Goal: Transaction & Acquisition: Book appointment/travel/reservation

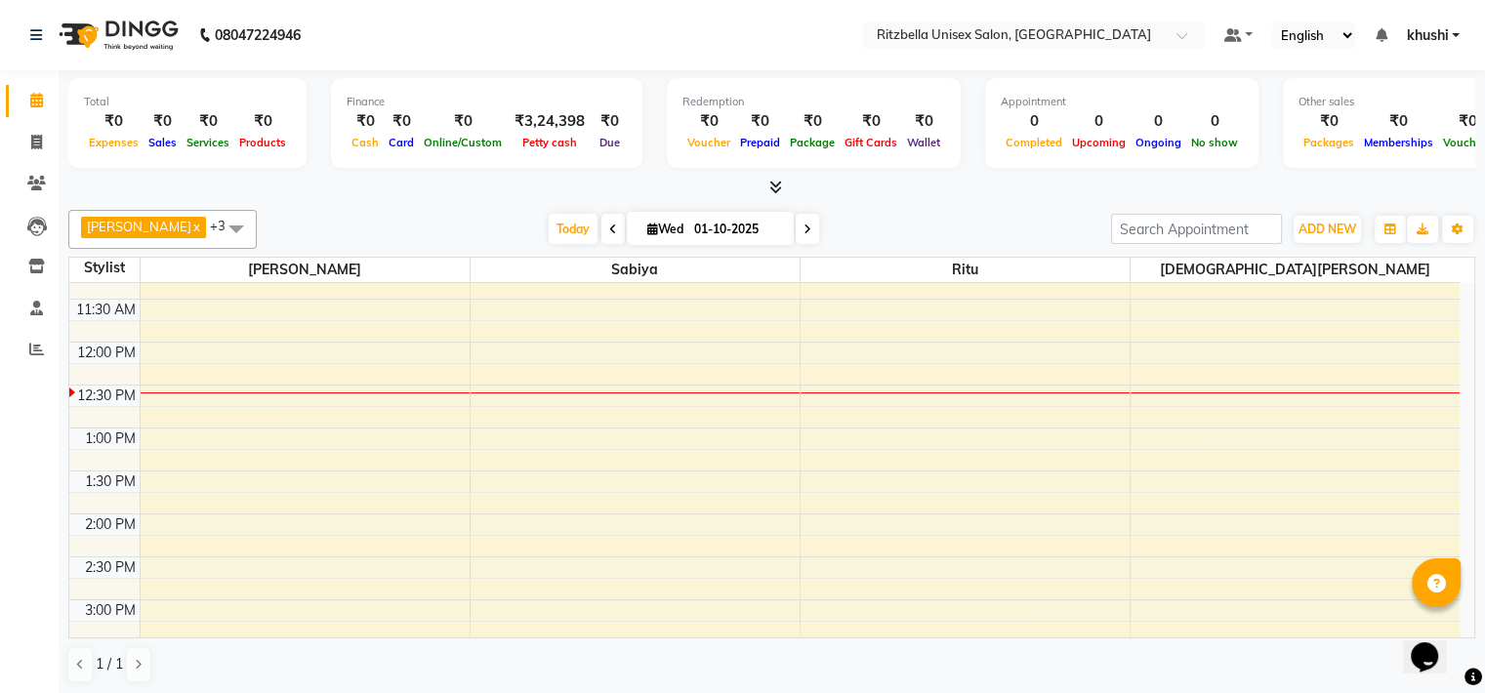
scroll to position [210, 0]
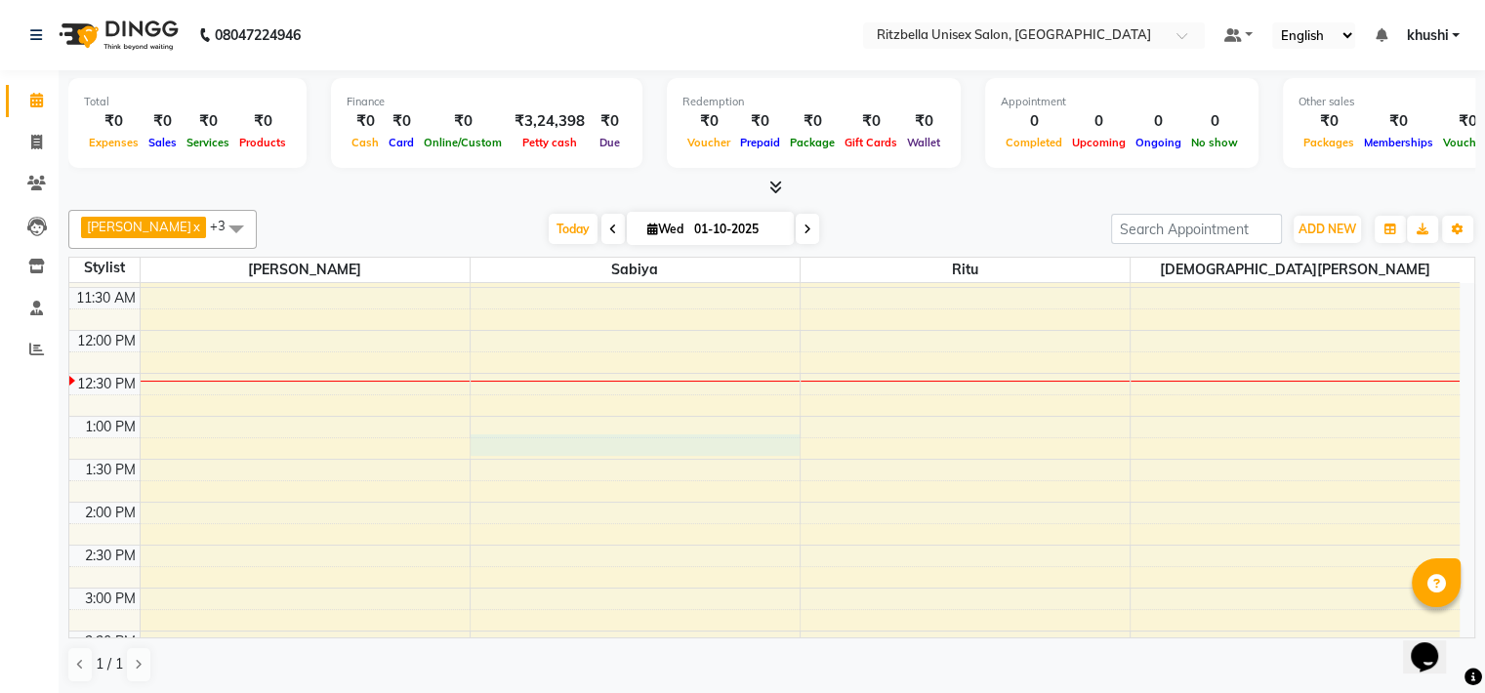
click at [523, 440] on div "9:00 AM 9:30 AM 10:00 AM 10:30 AM 11:00 AM 11:30 AM 12:00 PM 12:30 PM 1:00 PM 1…" at bounding box center [764, 631] width 1390 height 1116
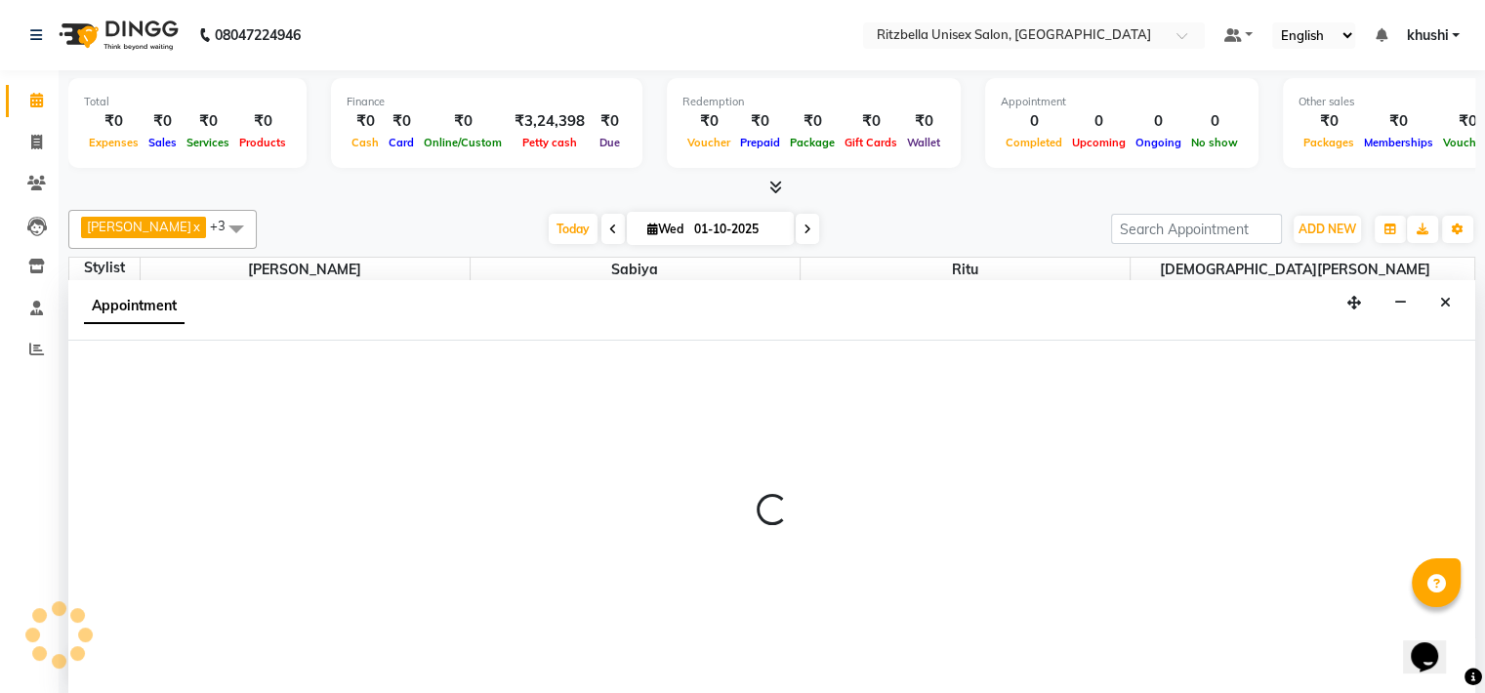
scroll to position [1, 0]
select select "53541"
select select "795"
select select "tentative"
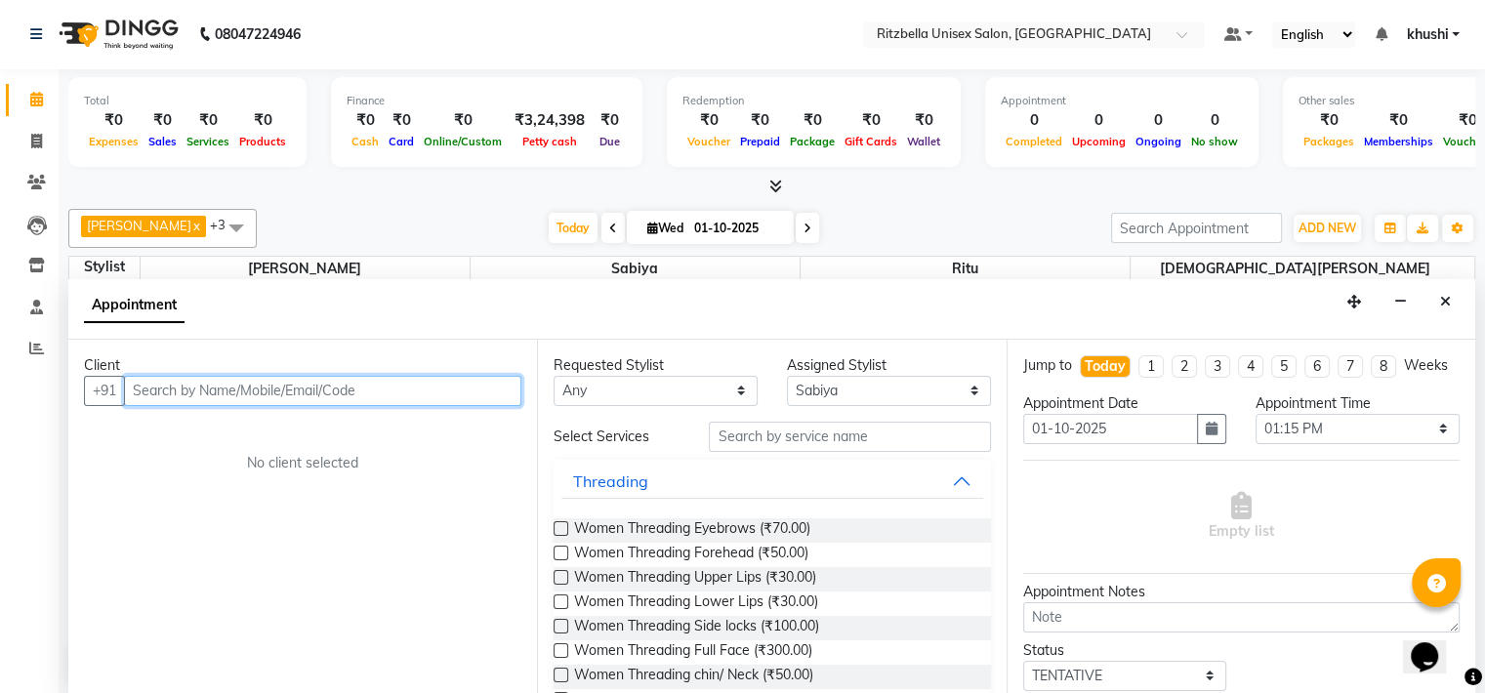
click at [278, 388] on input "text" at bounding box center [322, 391] width 397 height 30
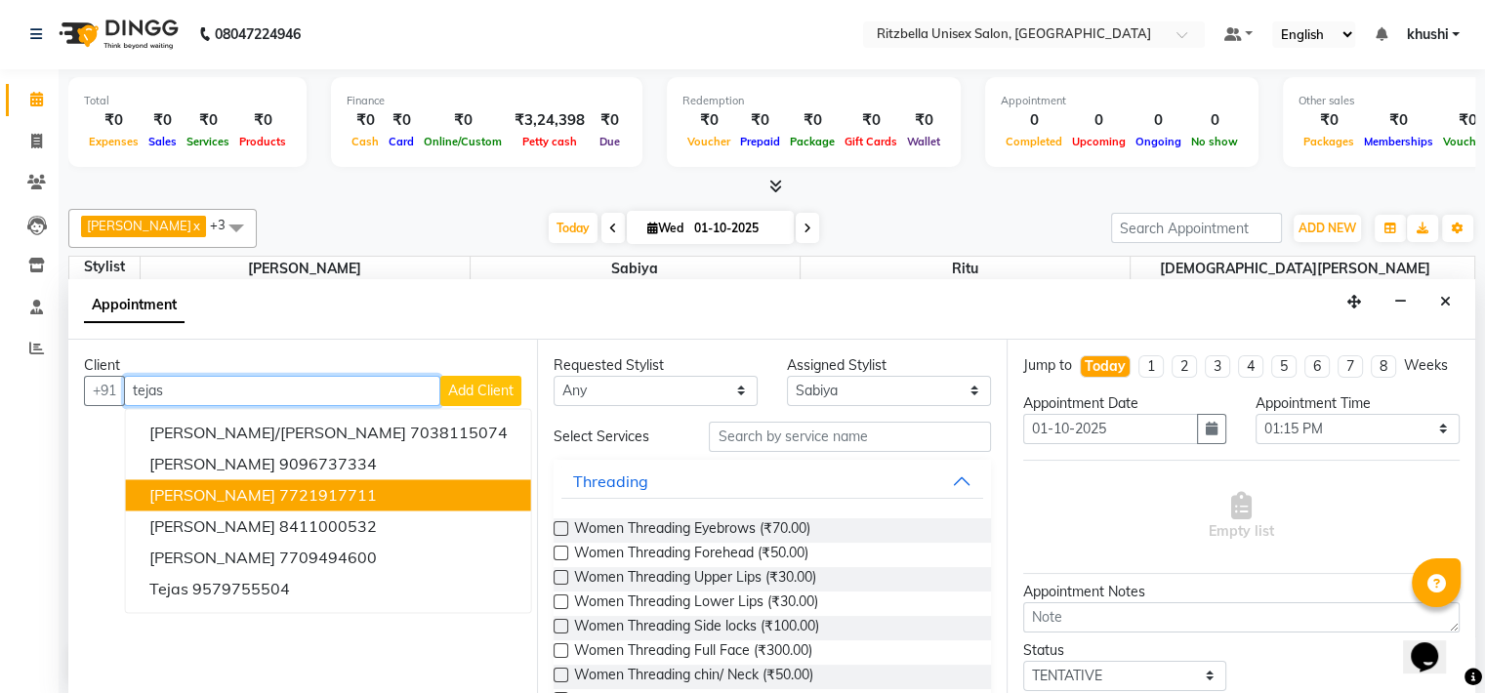
click at [254, 495] on button "[PERSON_NAME] 7721917711" at bounding box center [328, 494] width 405 height 31
type input "7721917711"
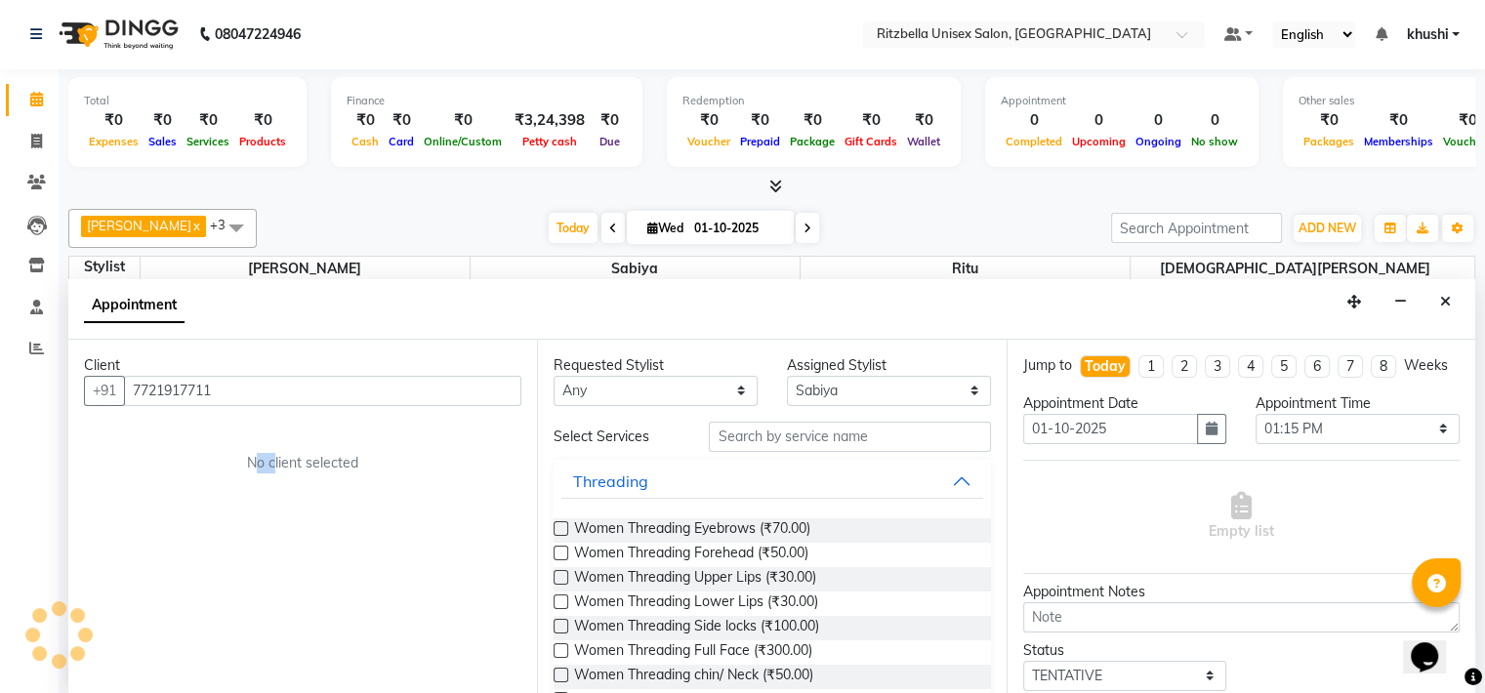
click at [254, 495] on div "Client [PHONE_NUMBER] No client selected" at bounding box center [302, 517] width 469 height 355
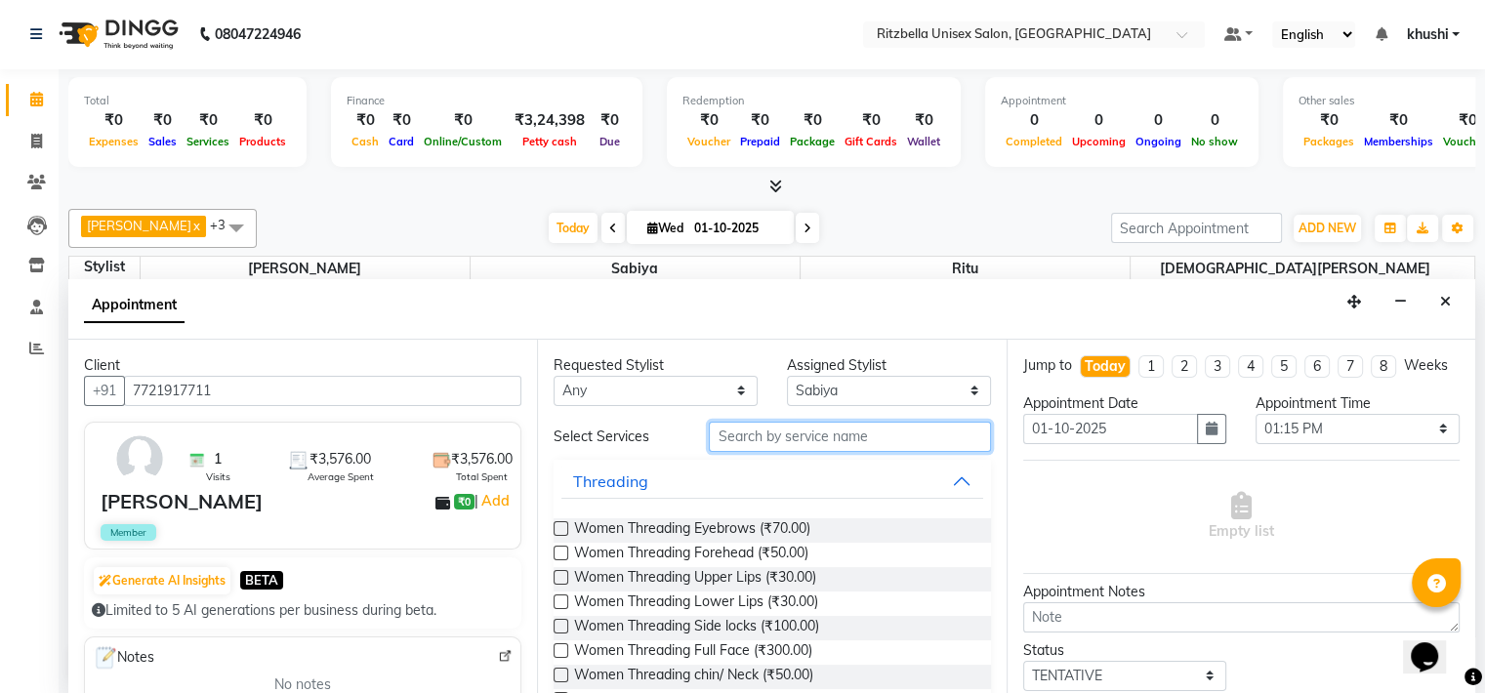
click at [940, 446] on input "text" at bounding box center [849, 437] width 281 height 30
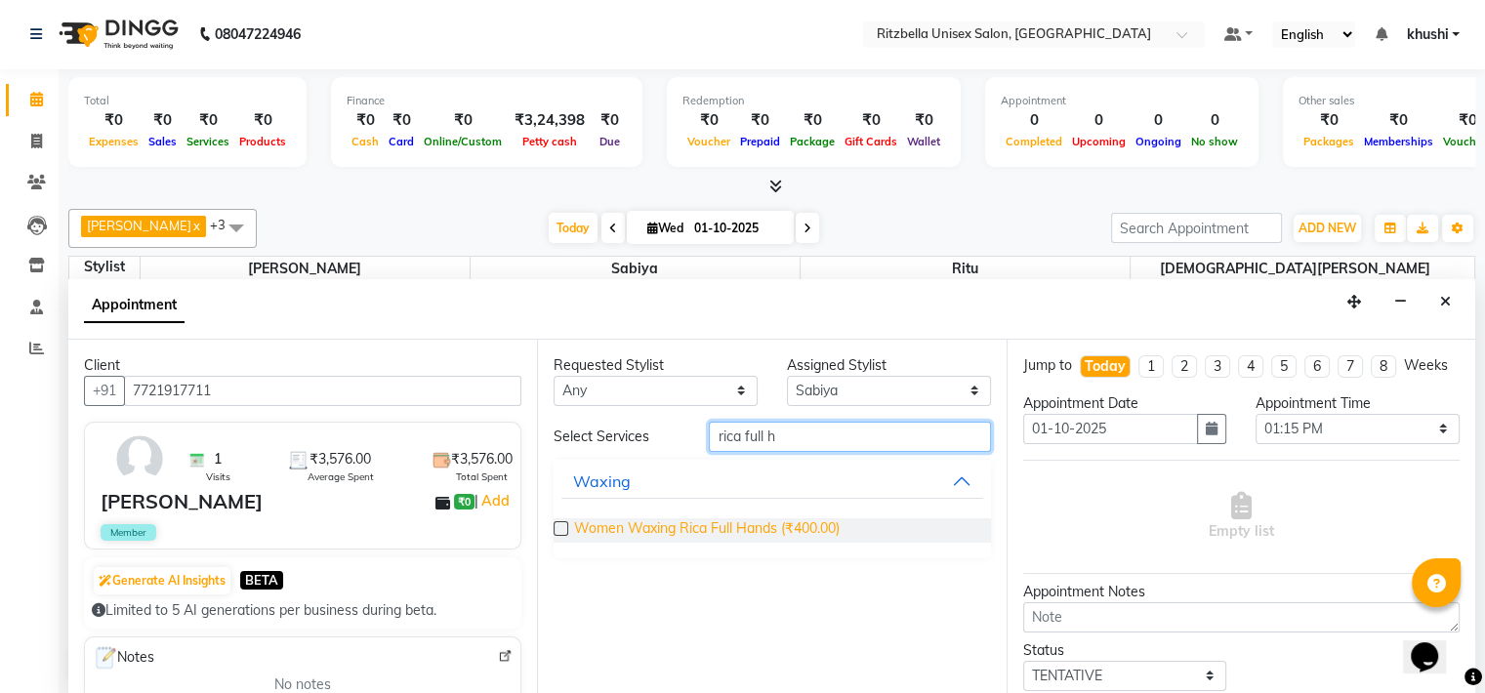
type input "rica full h"
click at [816, 538] on span "Women Waxing Rica Full Hands (₹400.00)" at bounding box center [707, 530] width 266 height 24
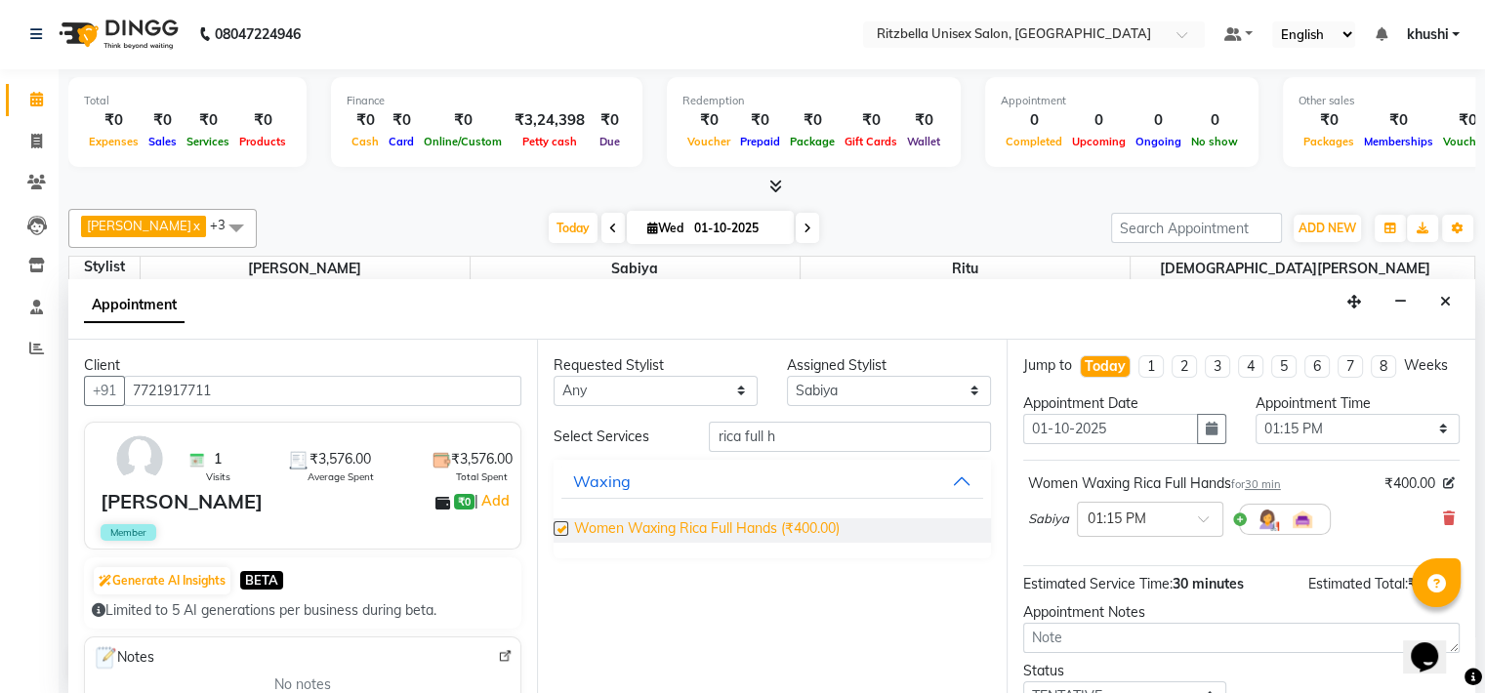
checkbox input "false"
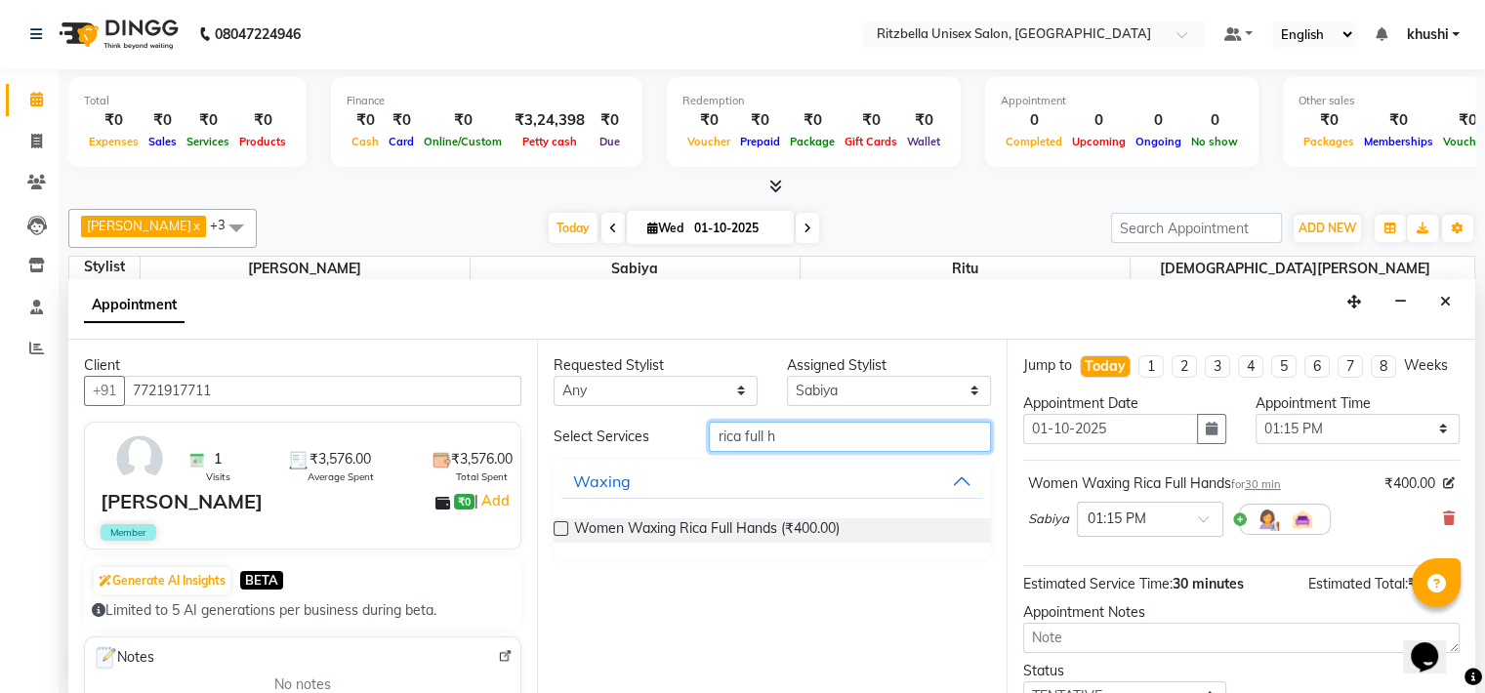
click at [871, 427] on input "rica full h" at bounding box center [849, 437] width 281 height 30
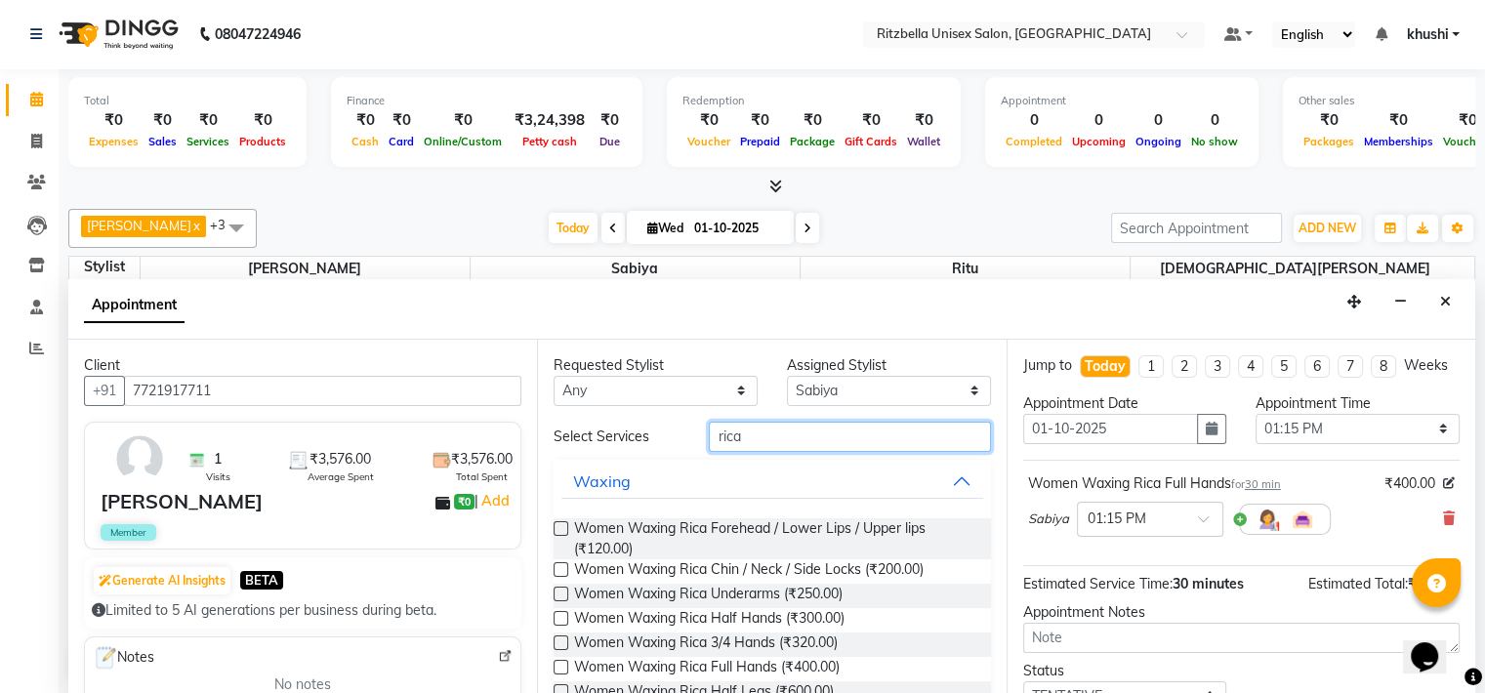
scroll to position [157, 0]
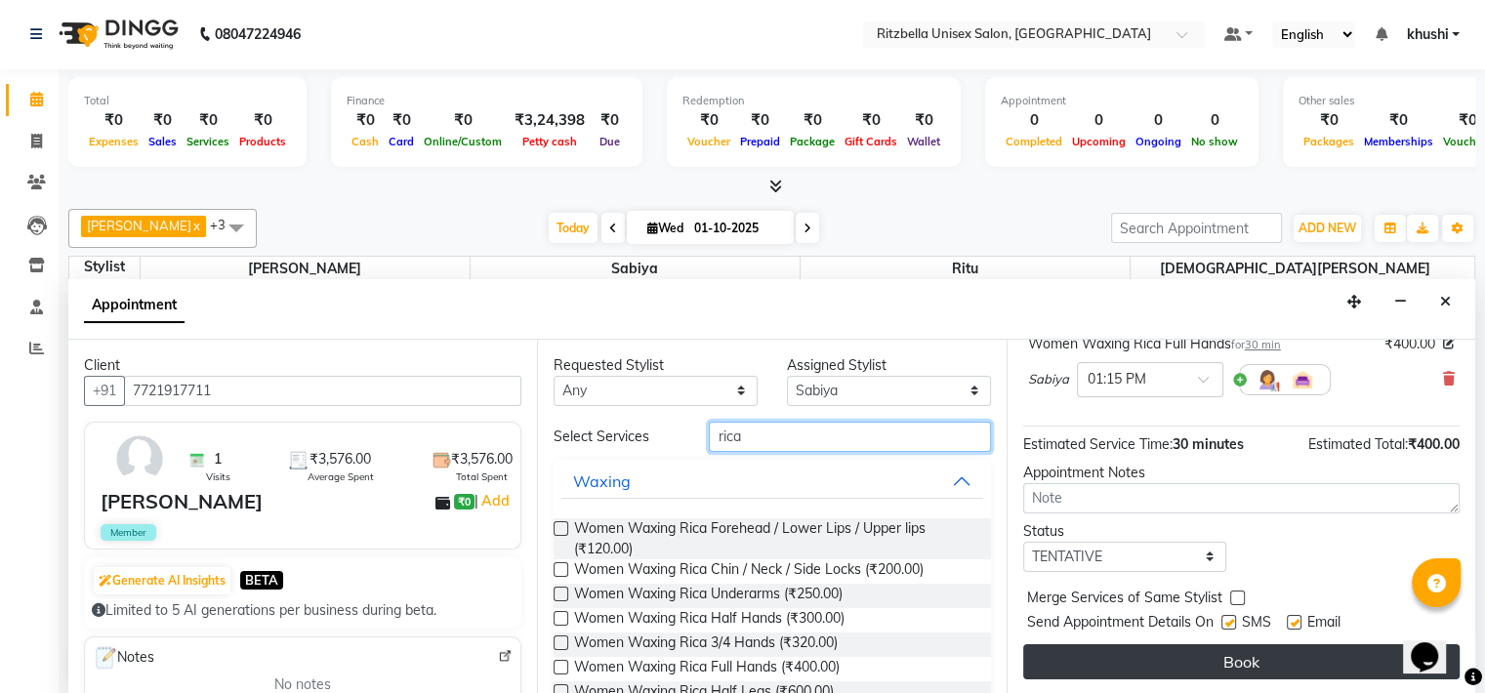
type input "rica"
click at [1260, 669] on button "Book" at bounding box center [1241, 661] width 436 height 35
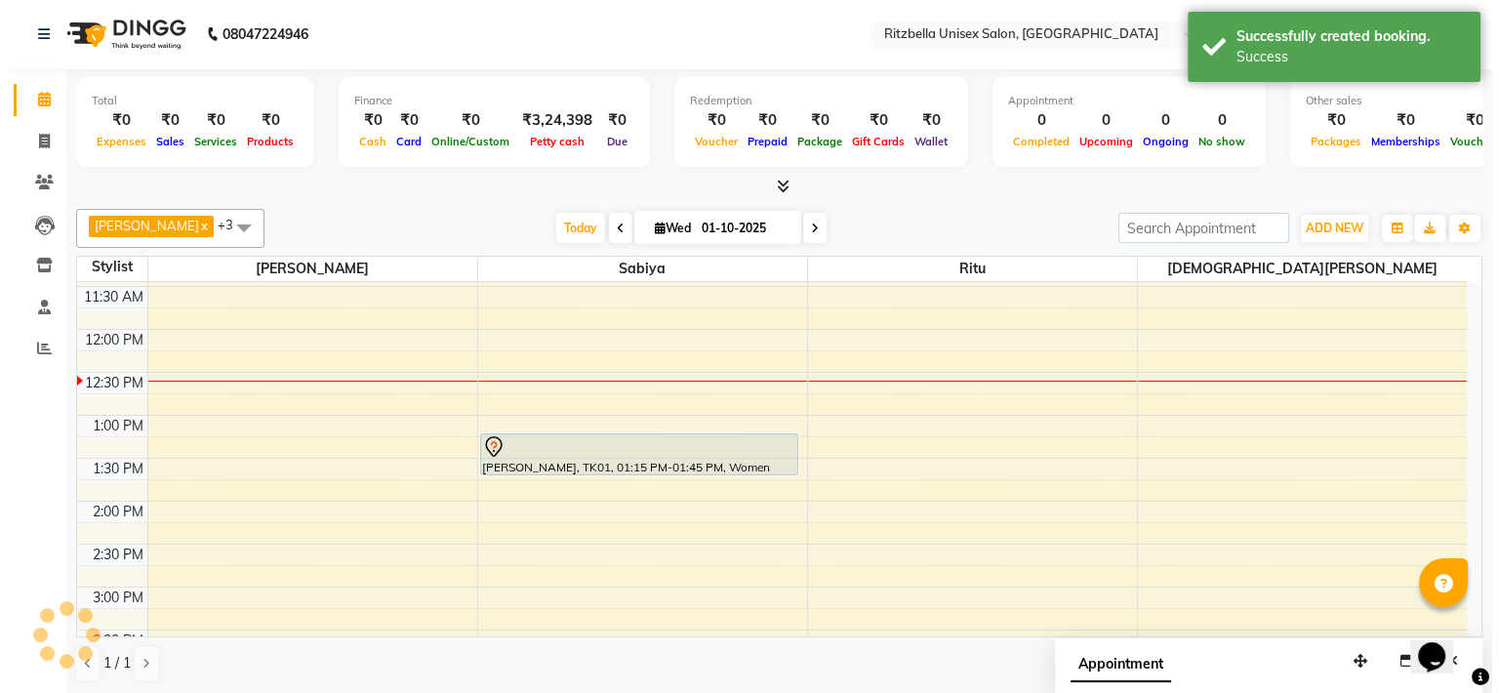
scroll to position [0, 0]
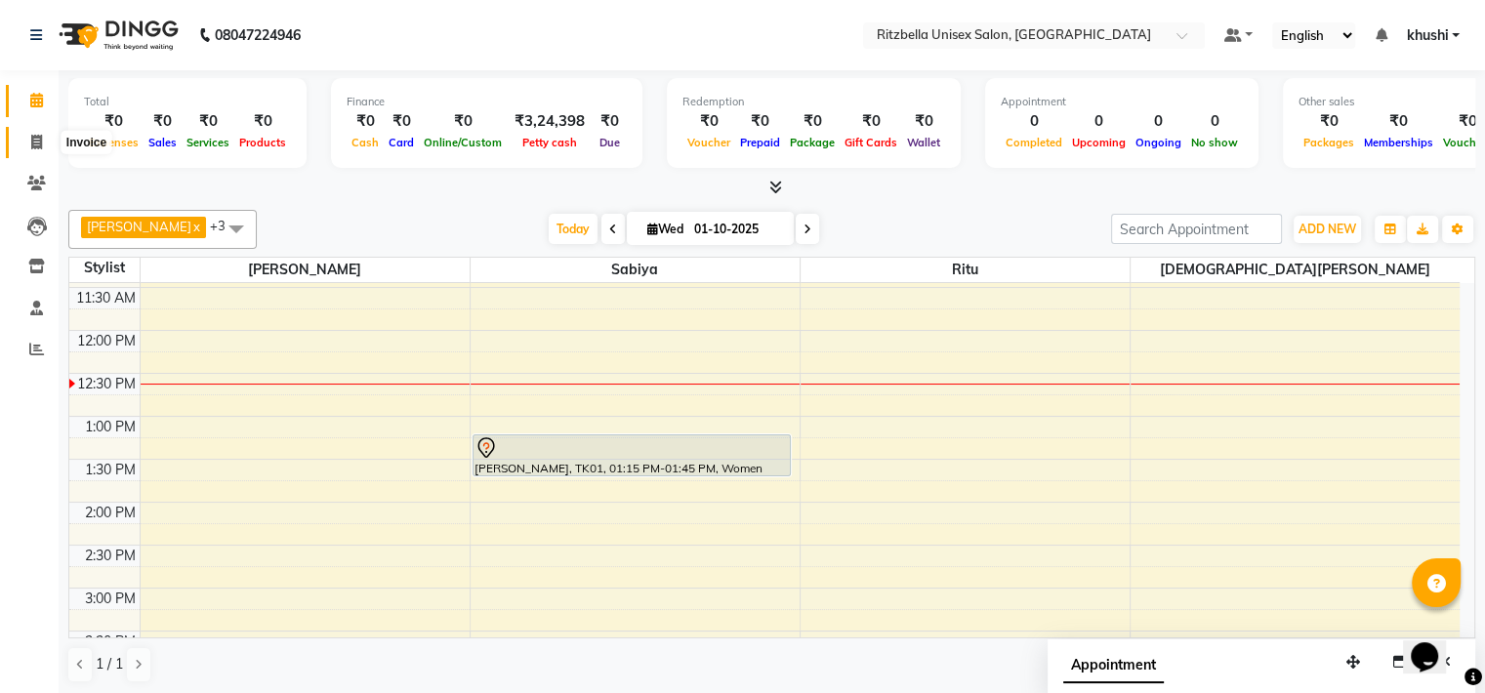
click at [23, 143] on span at bounding box center [37, 143] width 34 height 22
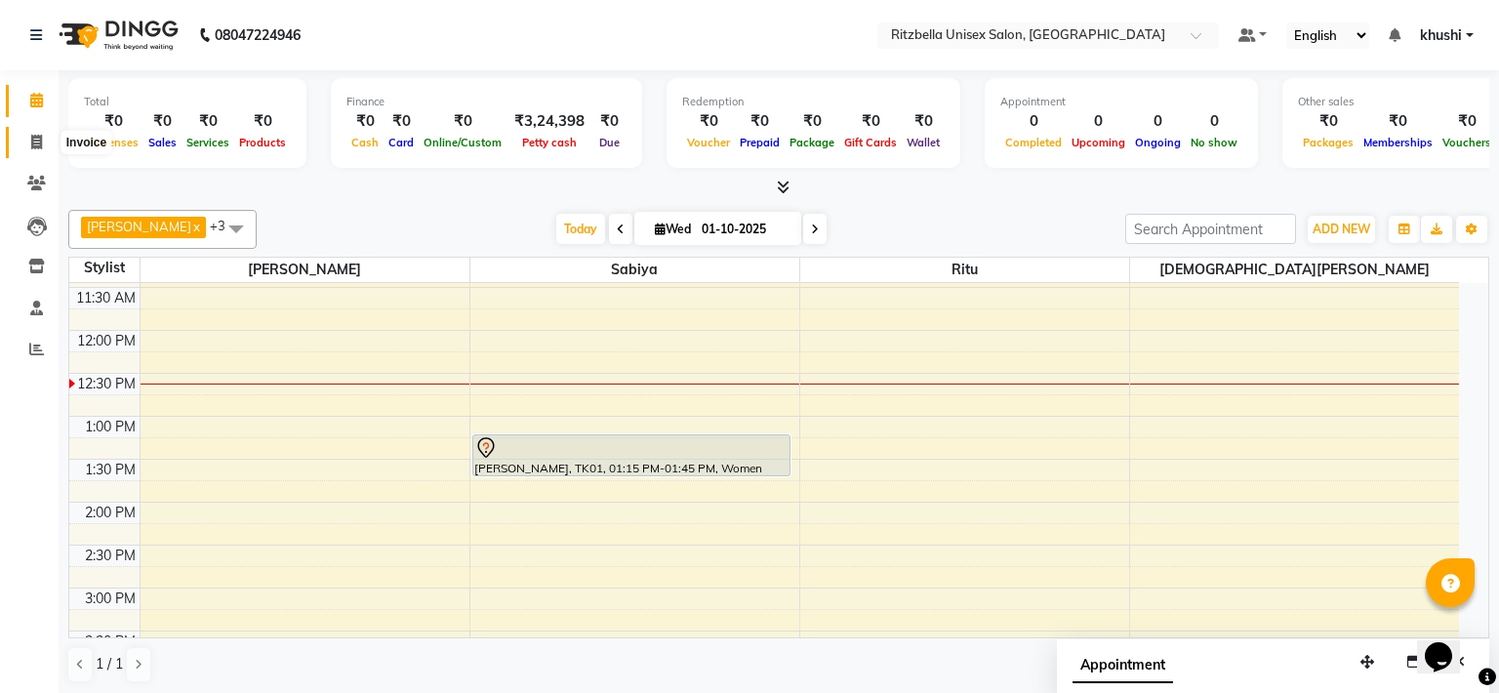
select select "service"
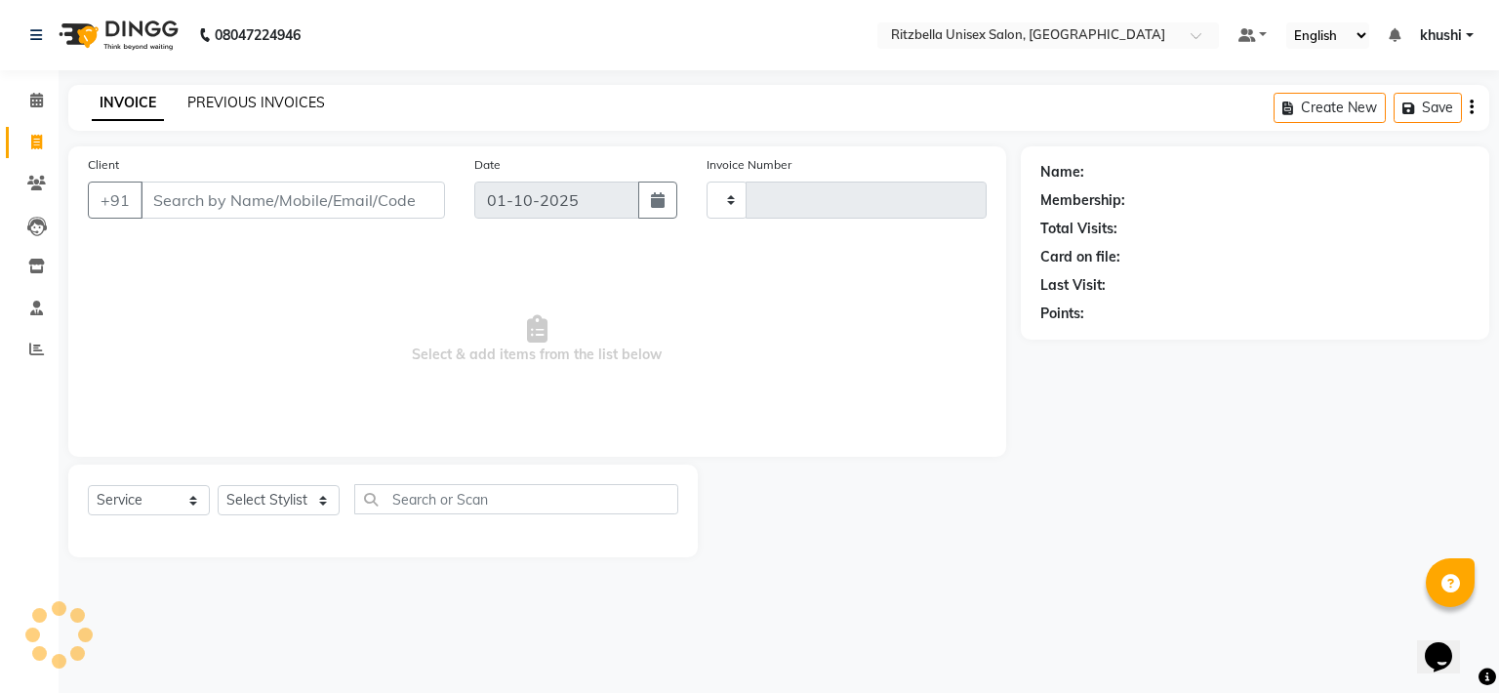
type input "1014"
select select "6870"
click at [259, 98] on link "PREVIOUS INVOICES" at bounding box center [256, 103] width 138 height 18
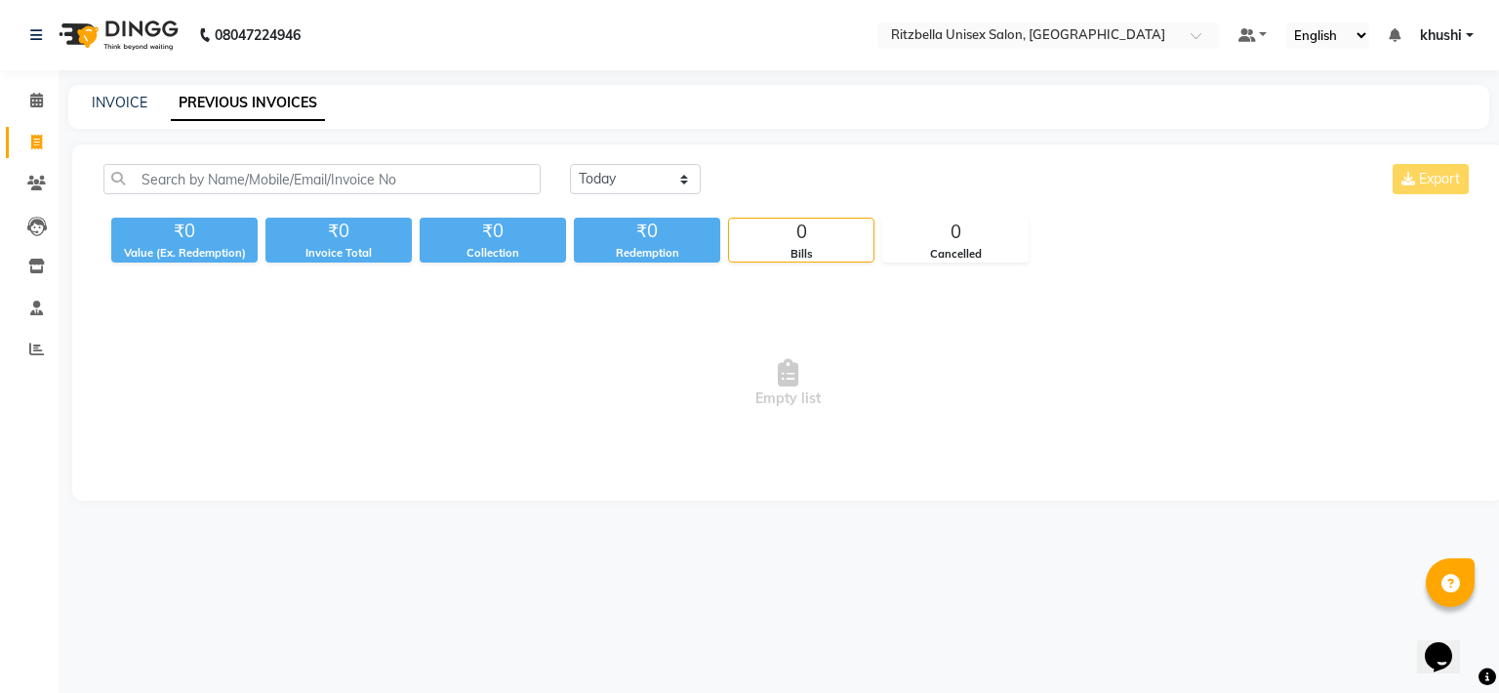
click at [108, 111] on div "INVOICE" at bounding box center [120, 103] width 56 height 20
click at [118, 106] on link "INVOICE" at bounding box center [120, 103] width 56 height 18
select select "6870"
select select "service"
